Goal: Information Seeking & Learning: Learn about a topic

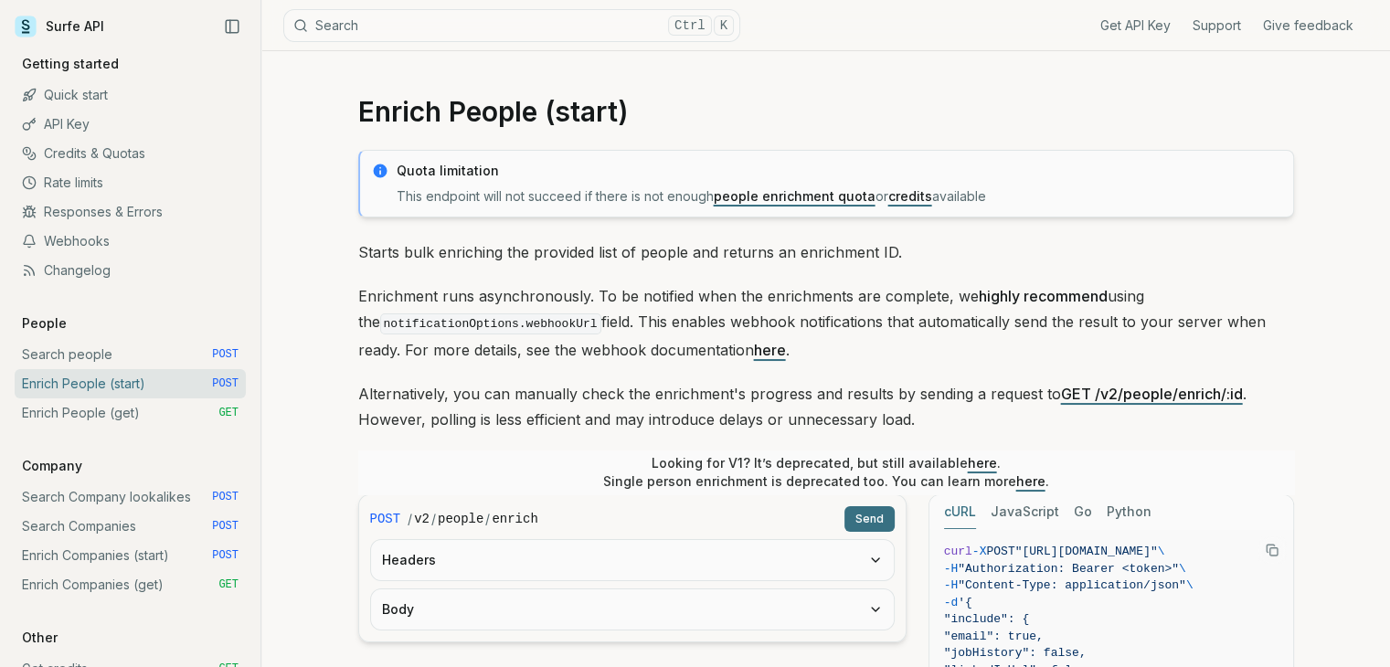
click at [799, 347] on p "Enrichment runs asynchronously. To be notified when the enrichments are complet…" at bounding box center [826, 323] width 936 height 80
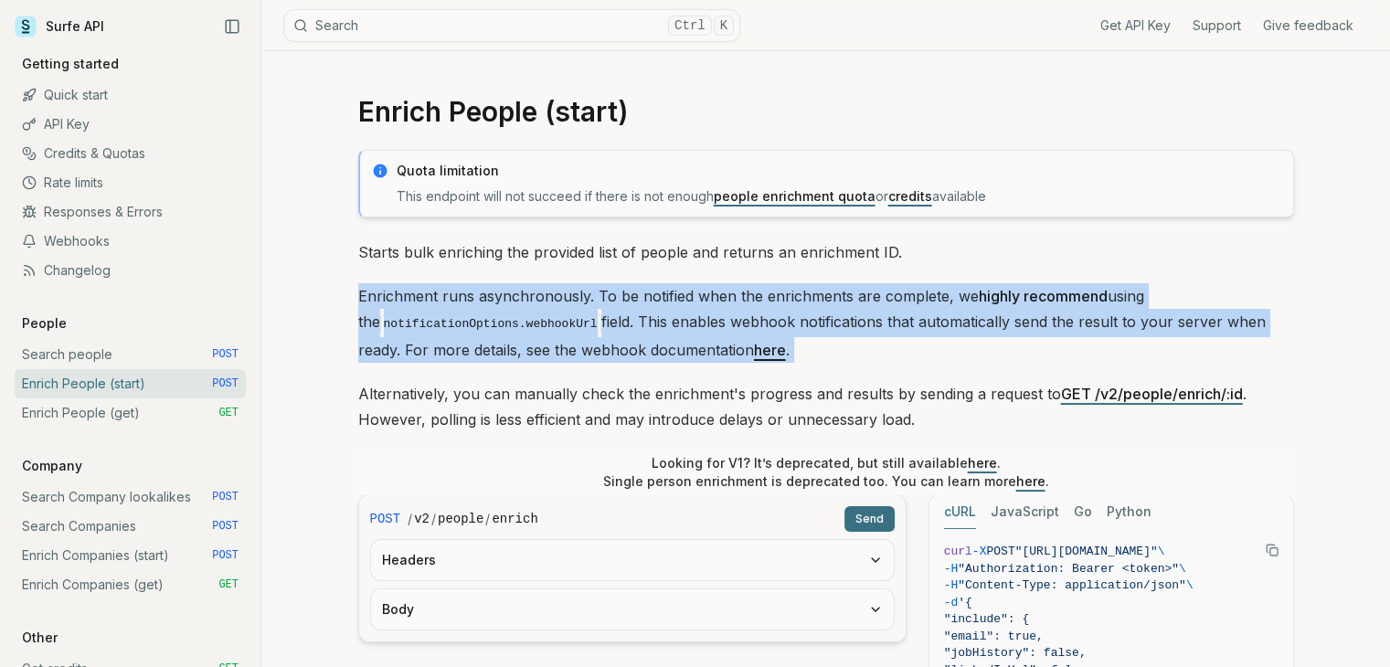
click at [799, 347] on p "Enrichment runs asynchronously. To be notified when the enrichments are complet…" at bounding box center [826, 323] width 936 height 80
click at [837, 351] on p "Enrichment runs asynchronously. To be notified when the enrichments are complet…" at bounding box center [826, 323] width 936 height 80
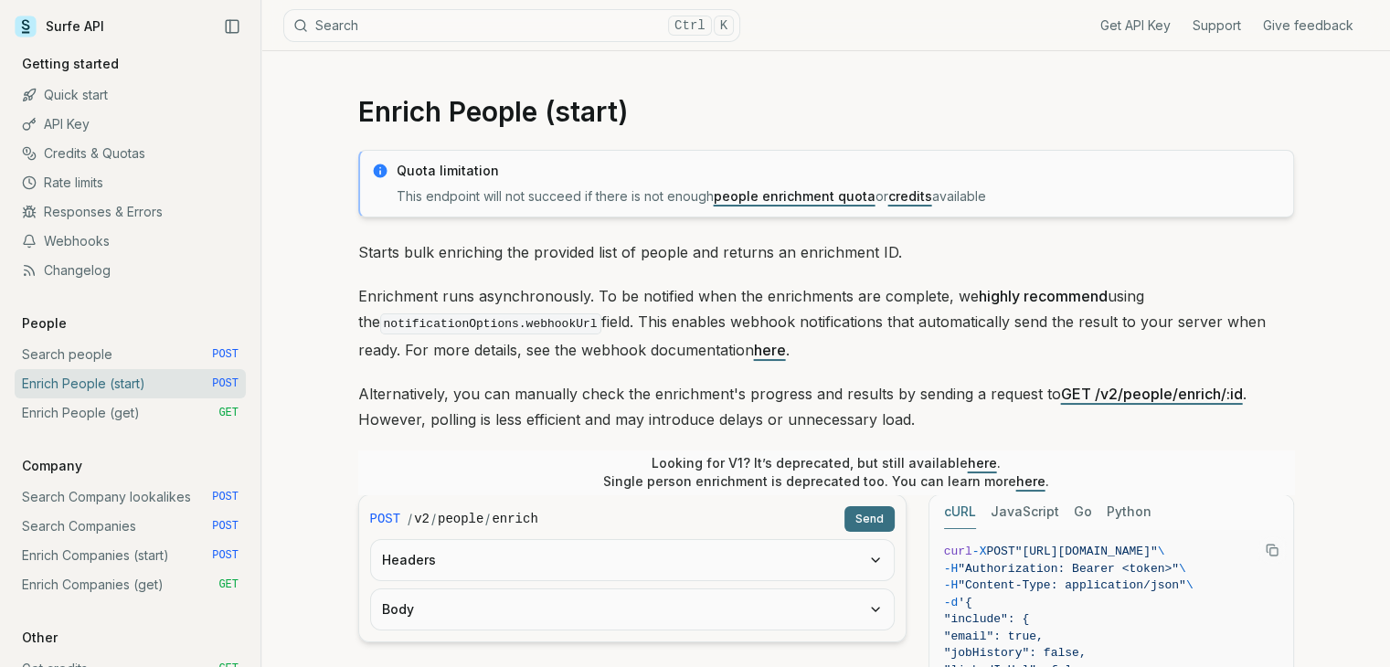
click at [837, 351] on p "Enrichment runs asynchronously. To be notified when the enrichments are complet…" at bounding box center [826, 323] width 936 height 80
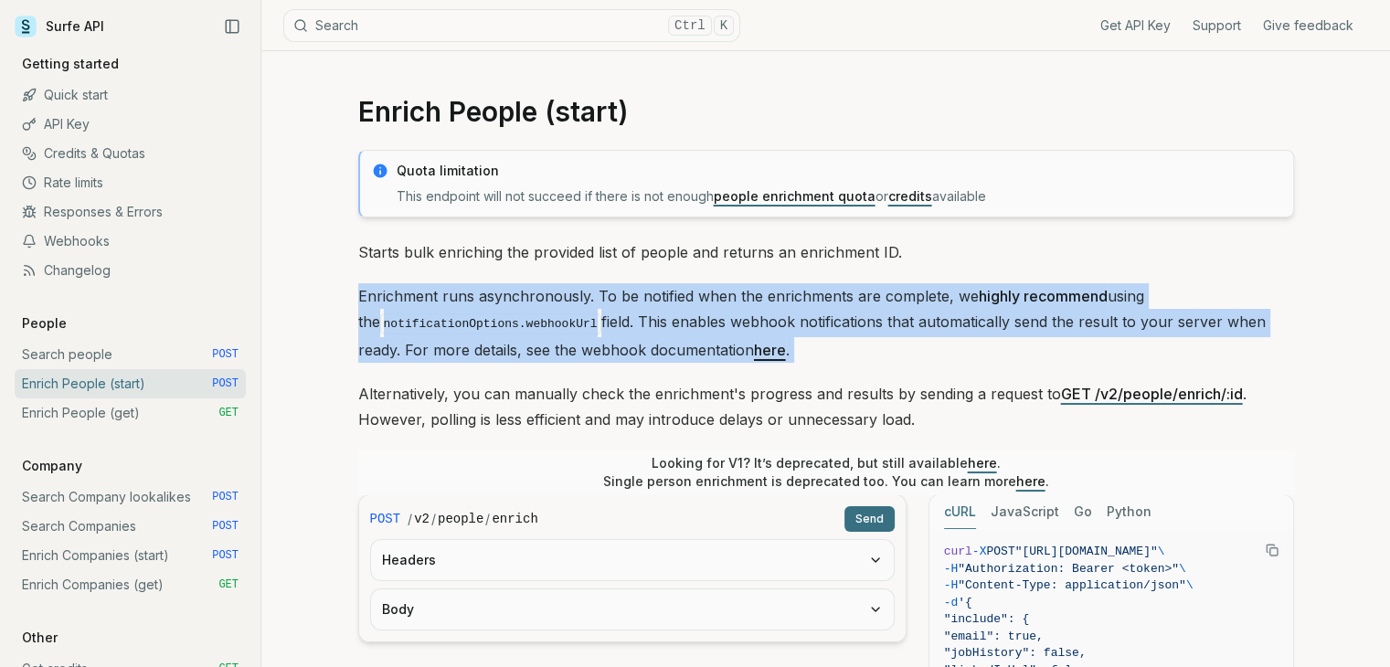
click at [837, 351] on p "Enrichment runs asynchronously. To be notified when the enrichments are complet…" at bounding box center [826, 323] width 936 height 80
click at [871, 351] on p "Enrichment runs asynchronously. To be notified when the enrichments are complet…" at bounding box center [826, 323] width 936 height 80
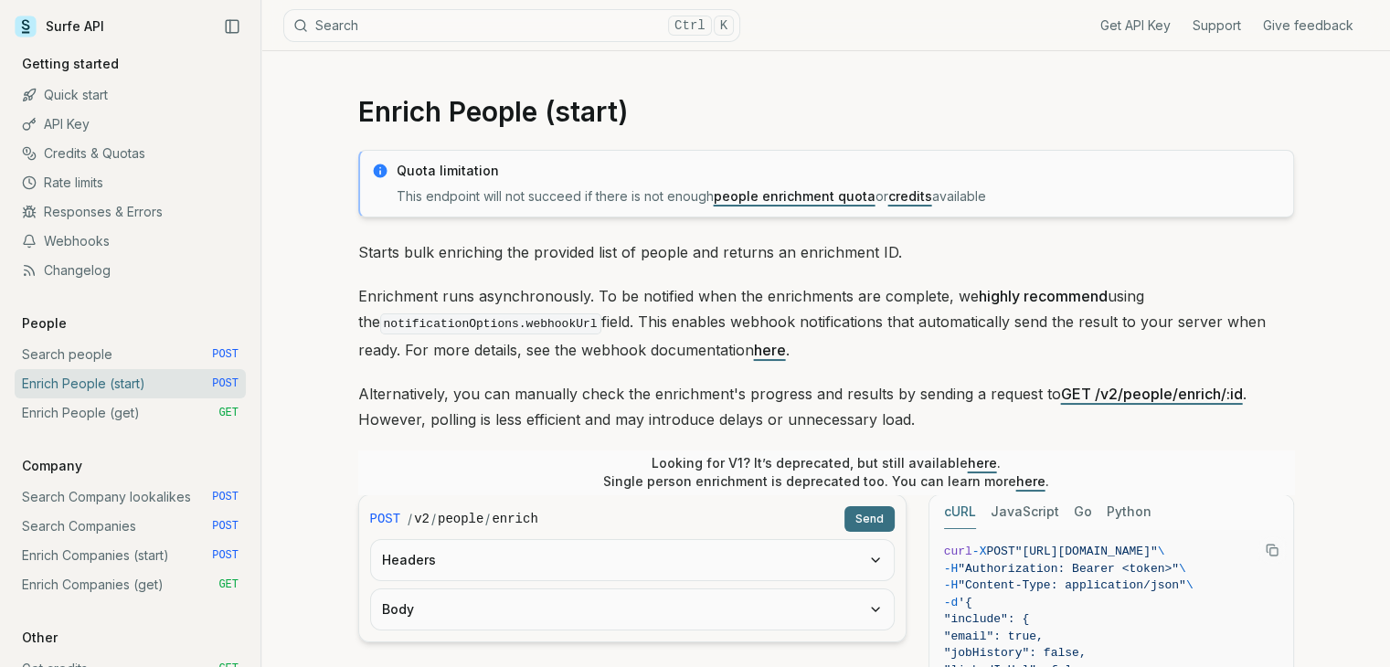
click at [871, 351] on p "Enrichment runs asynchronously. To be notified when the enrichments are complet…" at bounding box center [826, 323] width 936 height 80
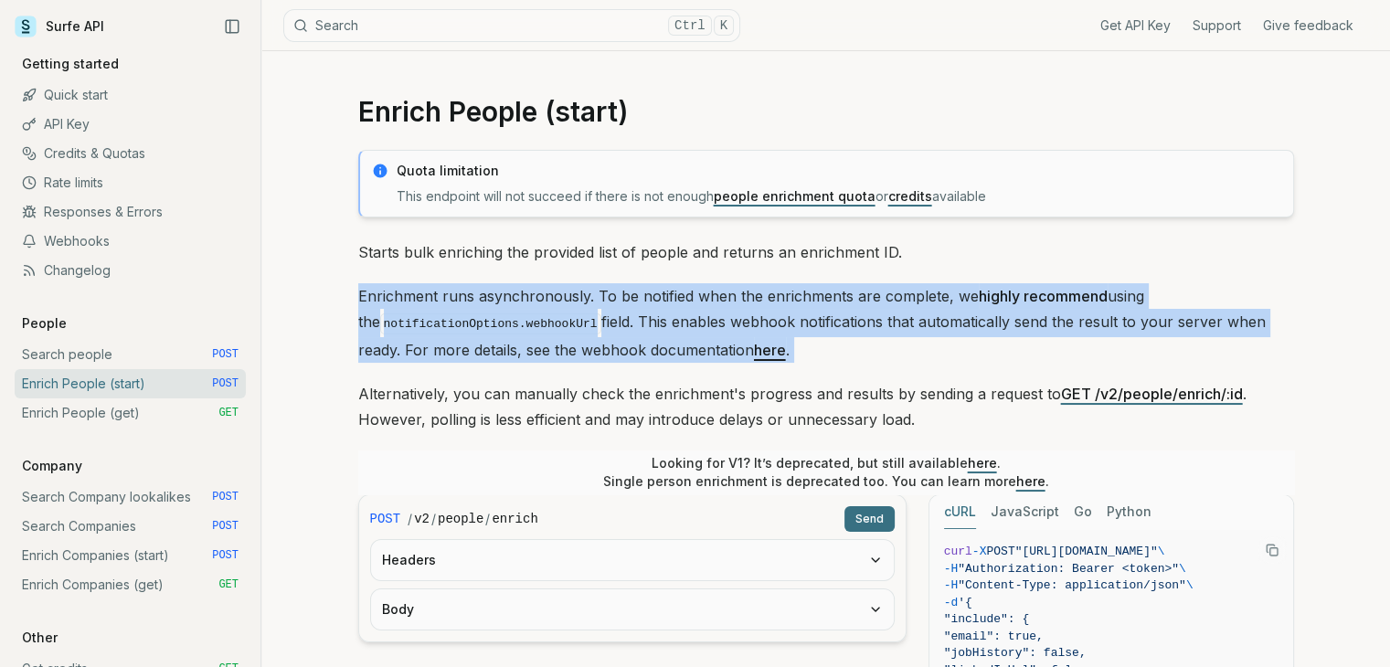
click at [871, 351] on p "Enrichment runs asynchronously. To be notified when the enrichments are complet…" at bounding box center [826, 323] width 936 height 80
click at [897, 349] on p "Enrichment runs asynchronously. To be notified when the enrichments are complet…" at bounding box center [826, 323] width 936 height 80
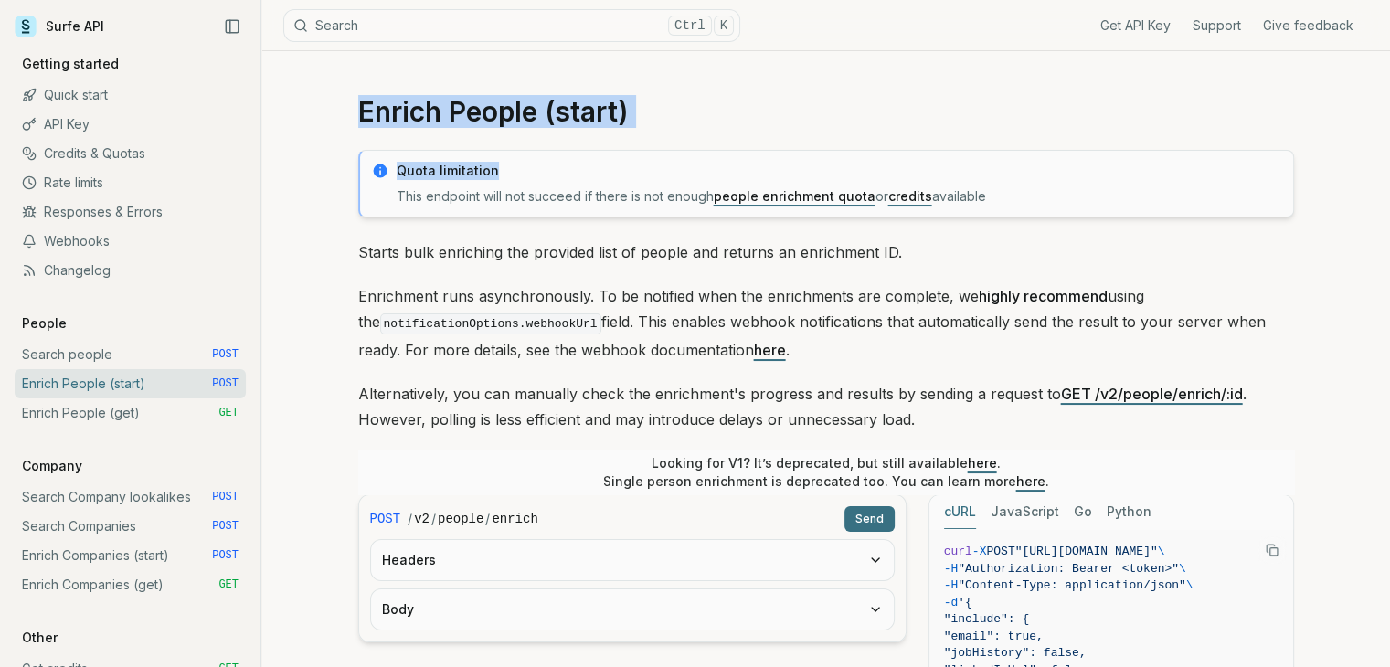
drag, startPoint x: 377, startPoint y: 107, endPoint x: 739, endPoint y: 159, distance: 365.7
click at [642, 113] on h1 "Enrich People (start)" at bounding box center [826, 111] width 936 height 33
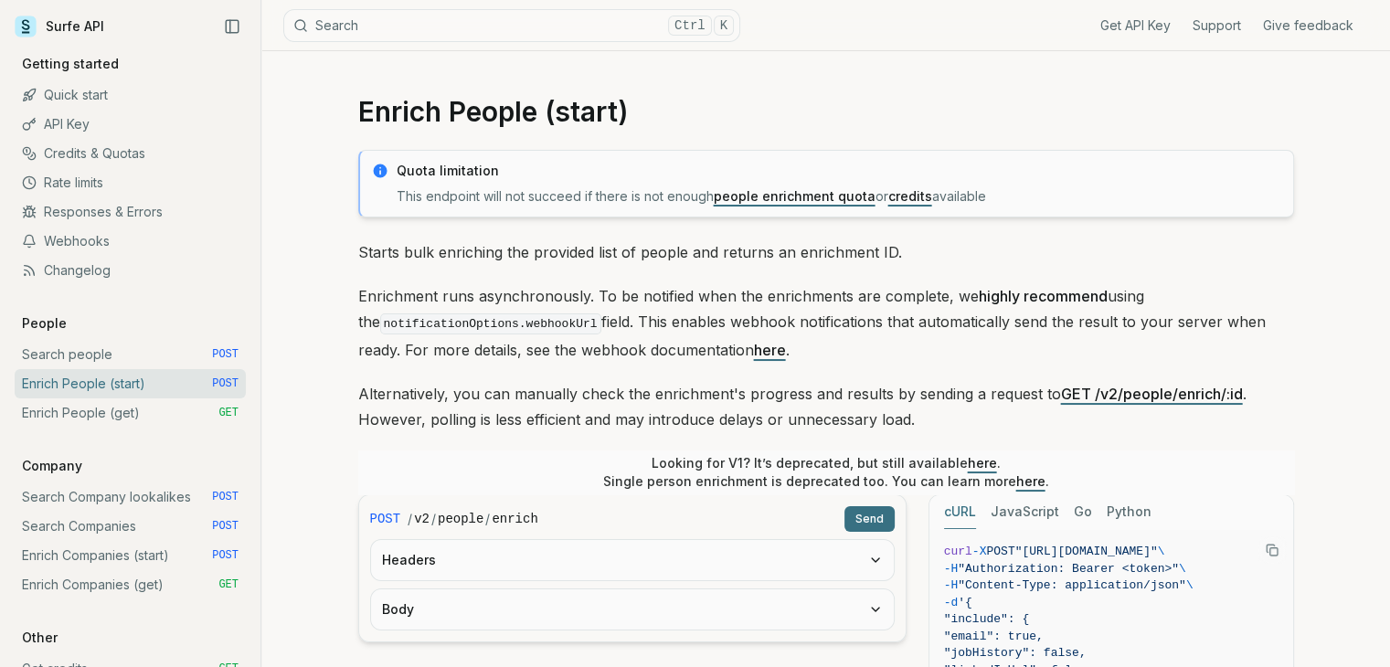
click at [567, 105] on h1 "Enrich People (start)" at bounding box center [826, 111] width 936 height 33
click at [556, 108] on h1 "Enrich People (start)" at bounding box center [826, 111] width 936 height 33
drag, startPoint x: 658, startPoint y: 111, endPoint x: 343, endPoint y: 109, distance: 315.4
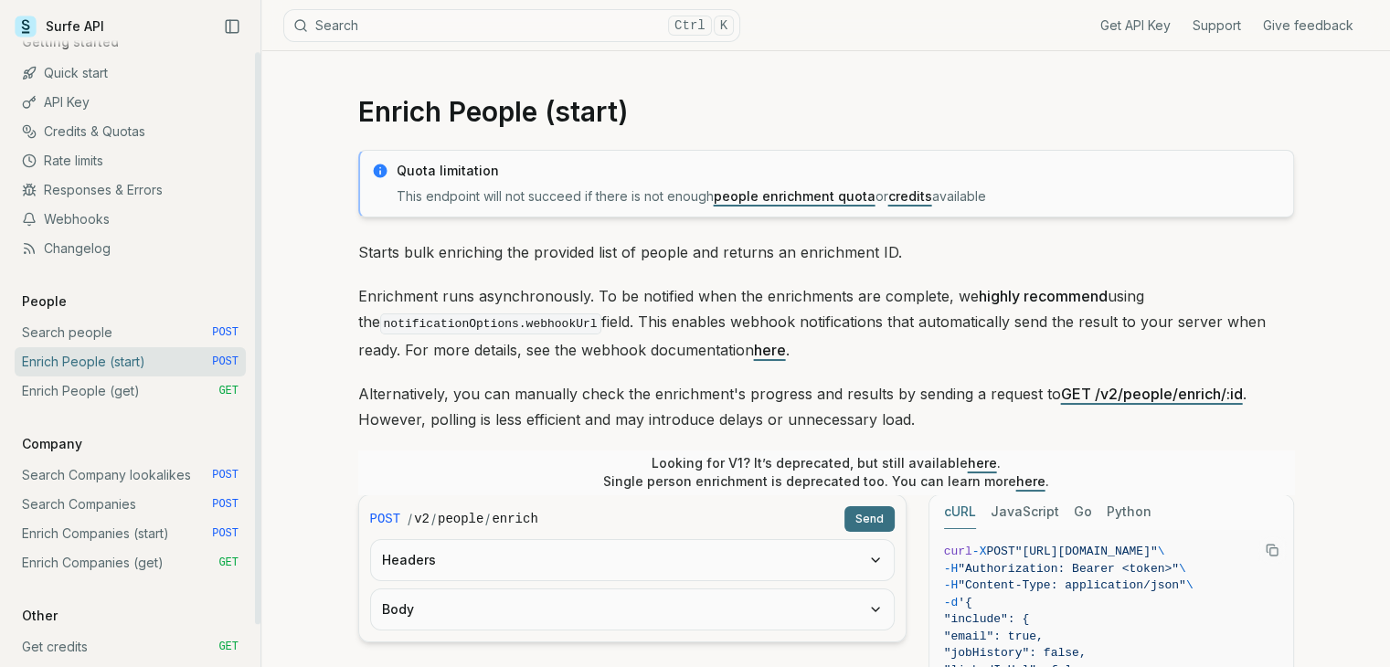
scroll to position [60, 0]
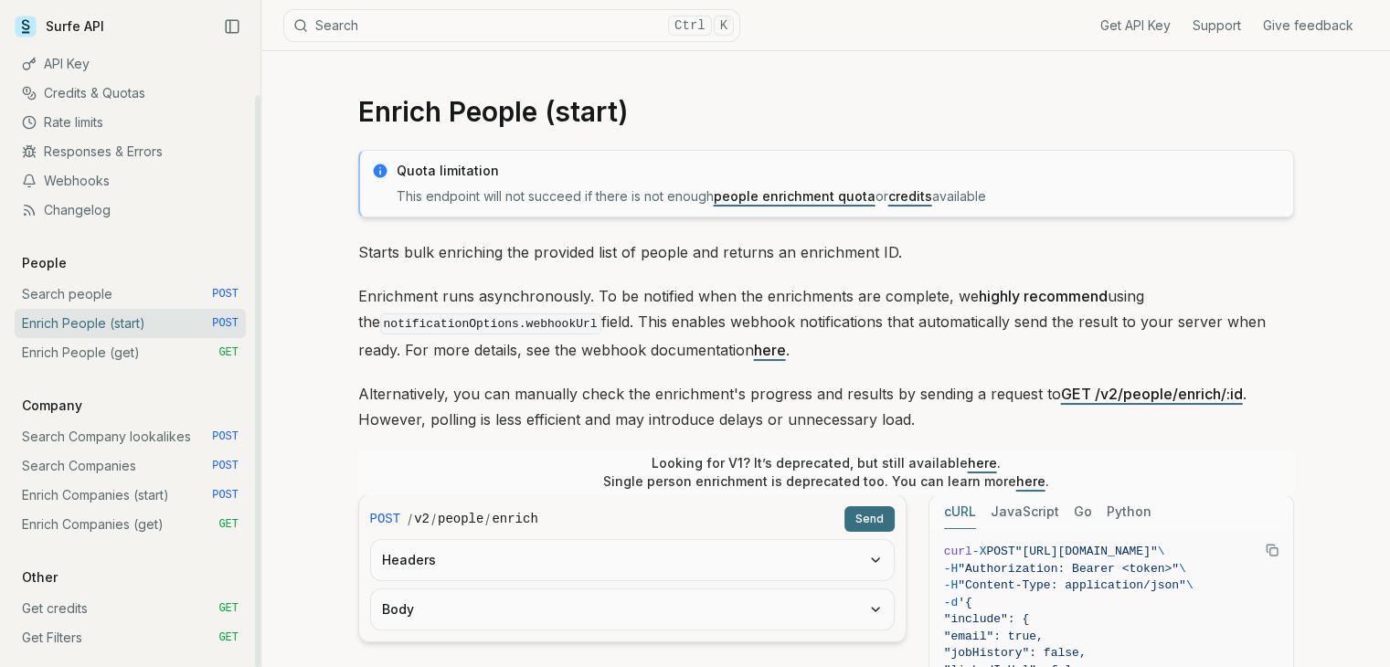
click at [99, 184] on link "Webhooks" at bounding box center [130, 180] width 231 height 29
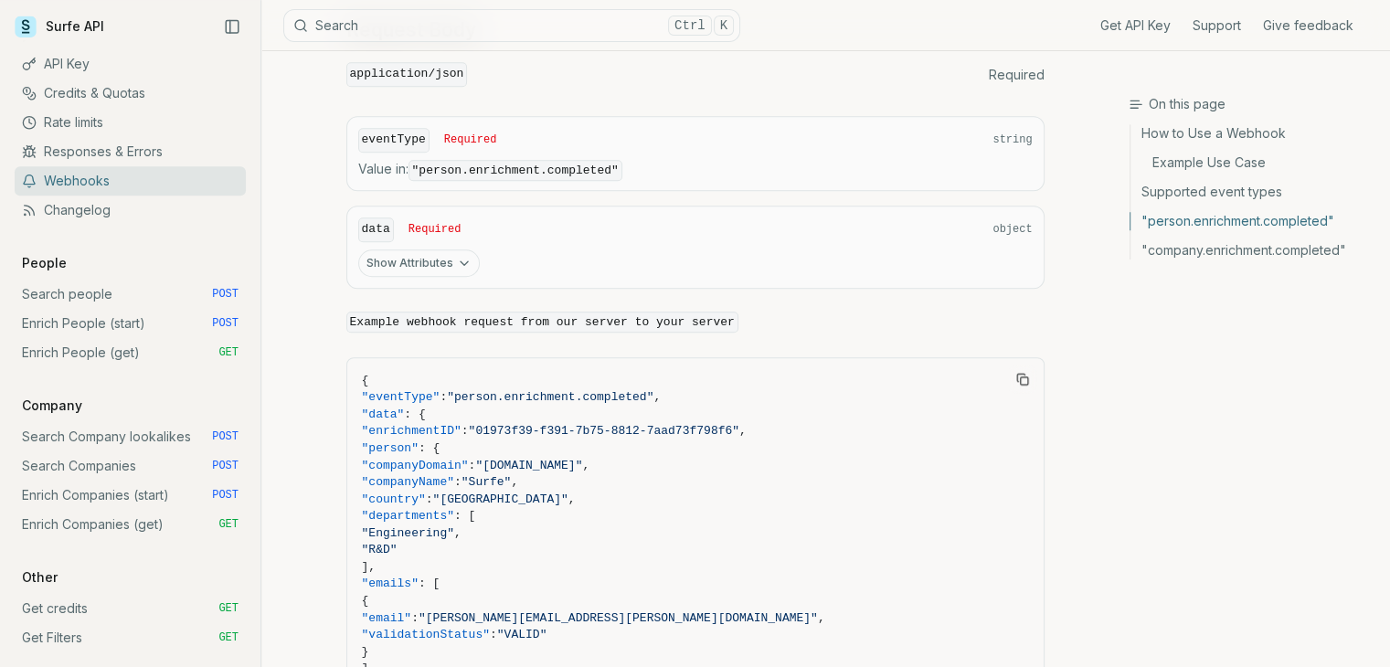
scroll to position [1554, 0]
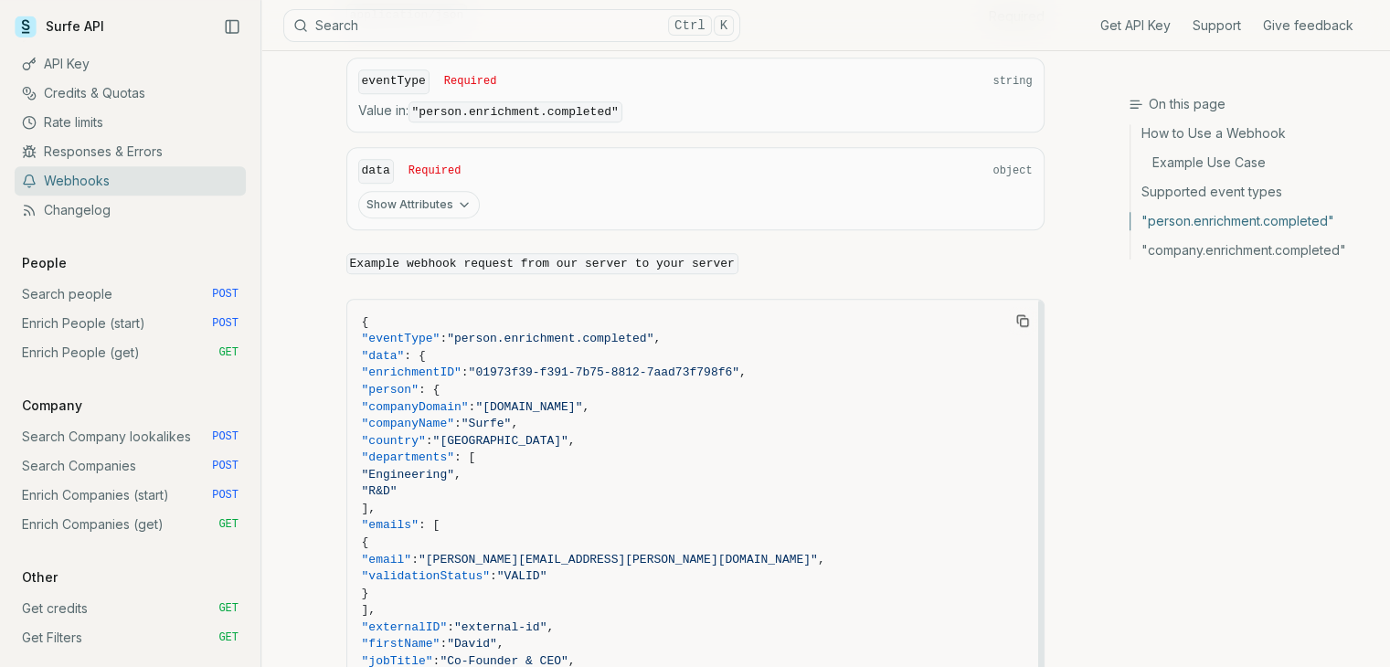
click at [417, 199] on button "Show Attributes" at bounding box center [419, 204] width 122 height 27
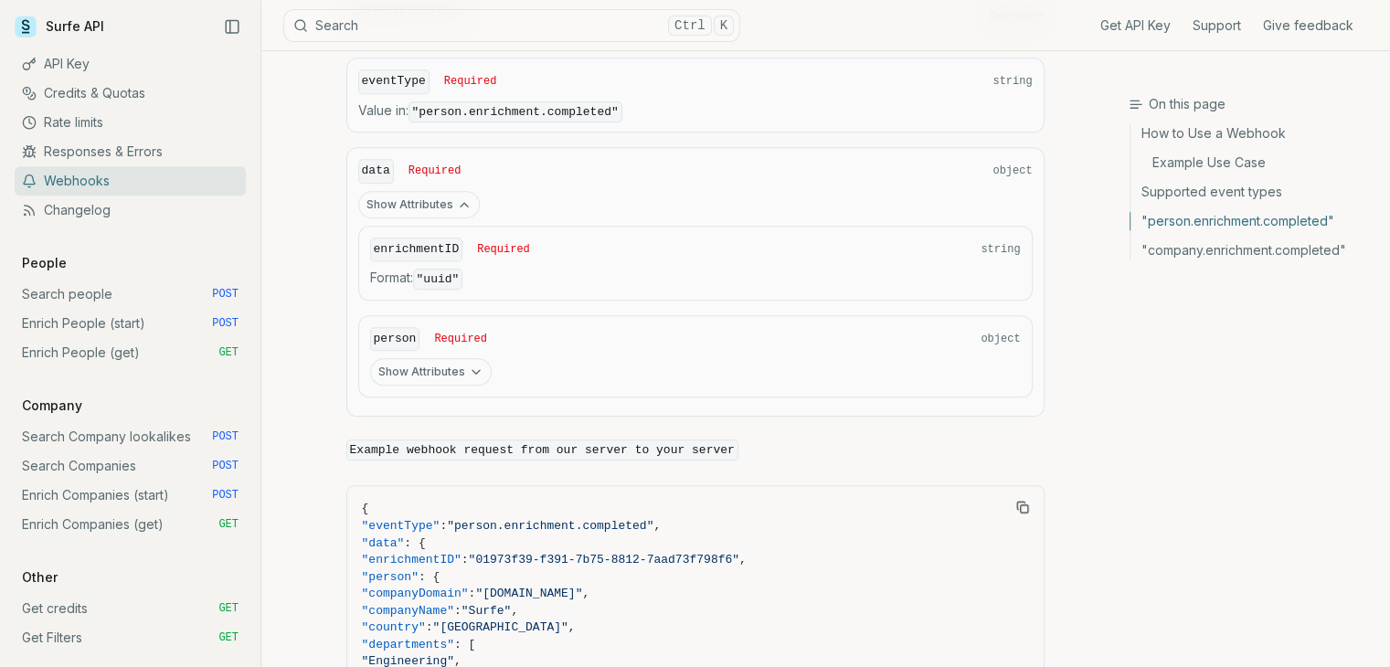
click at [426, 195] on button "Show Attributes" at bounding box center [419, 204] width 122 height 27
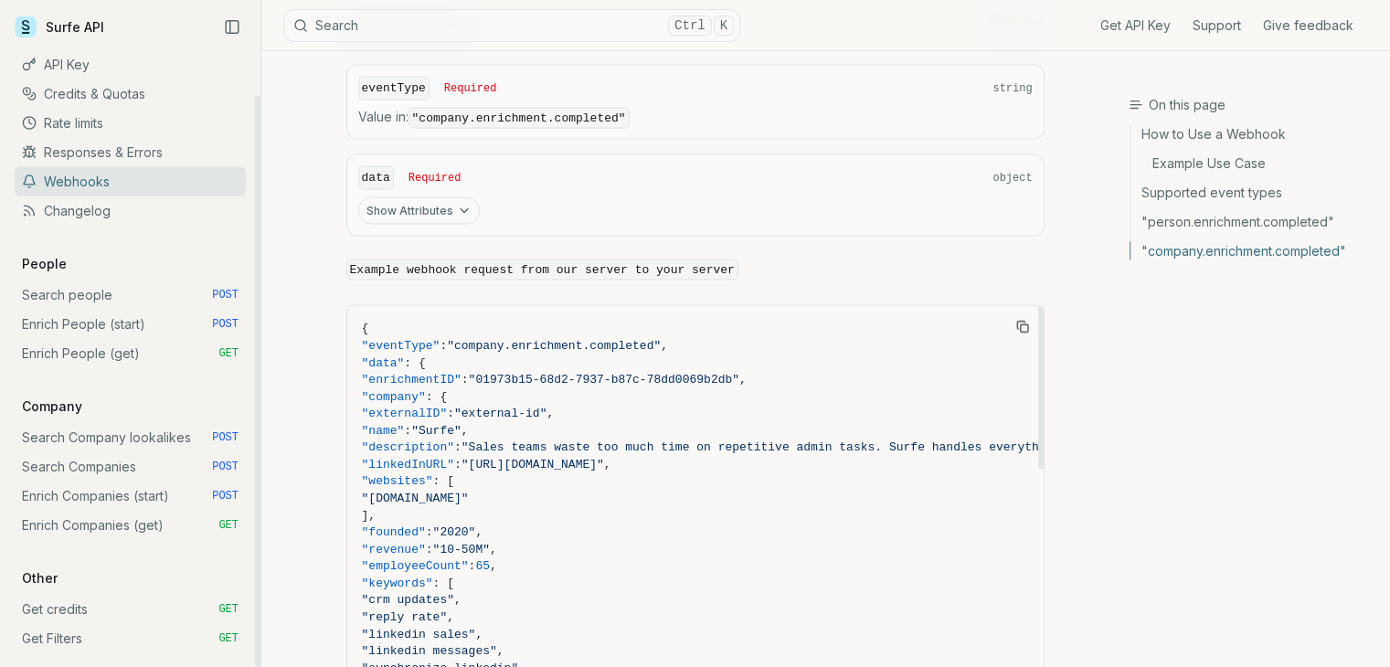
scroll to position [3473, 0]
